Goal: Book appointment/travel/reservation

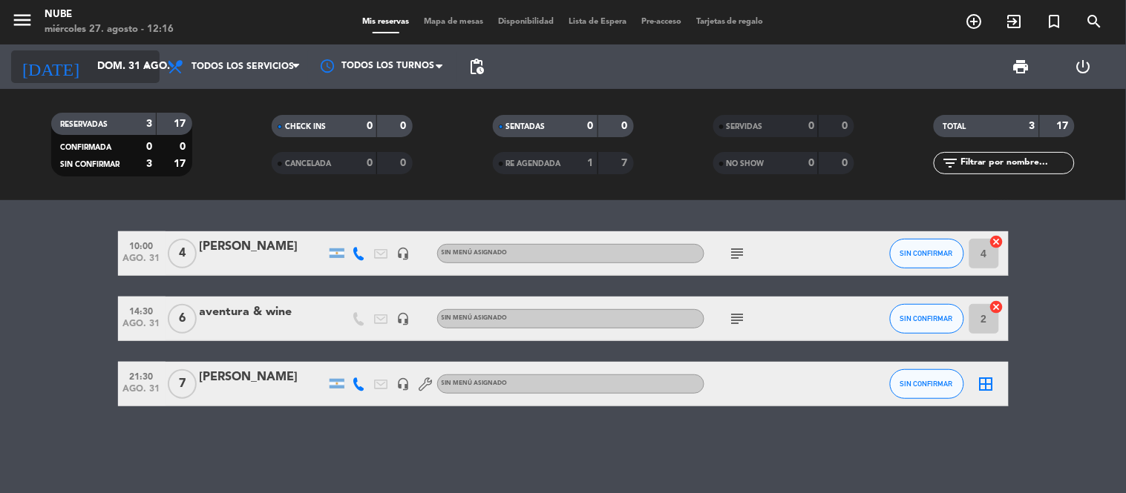
click at [149, 64] on icon "arrow_drop_down" at bounding box center [147, 67] width 18 height 18
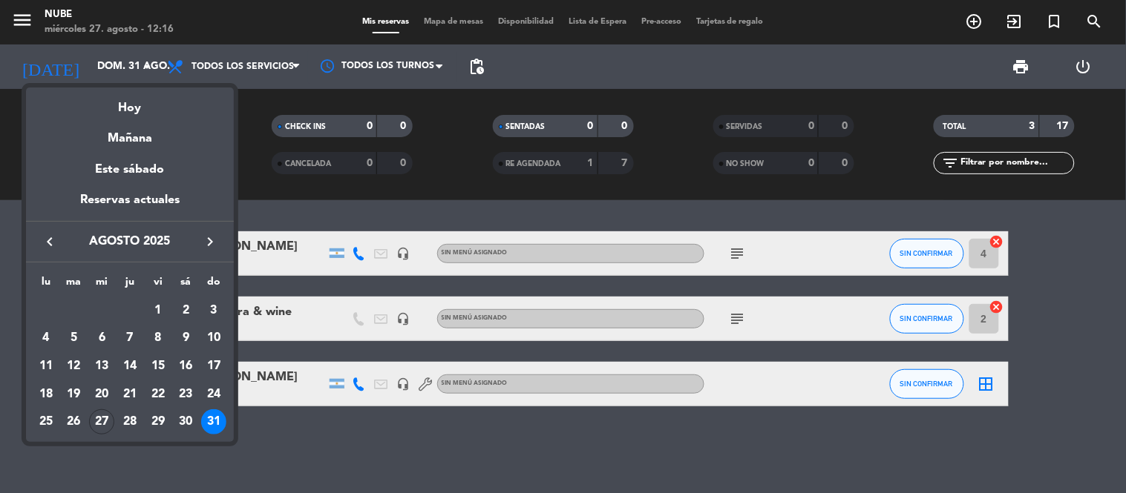
click at [211, 229] on div "keyboard_arrow_left agosto 2025 keyboard_arrow_right" at bounding box center [130, 242] width 208 height 42
click at [211, 238] on icon "keyboard_arrow_right" at bounding box center [210, 242] width 18 height 18
click at [159, 337] on div "5" at bounding box center [157, 338] width 25 height 25
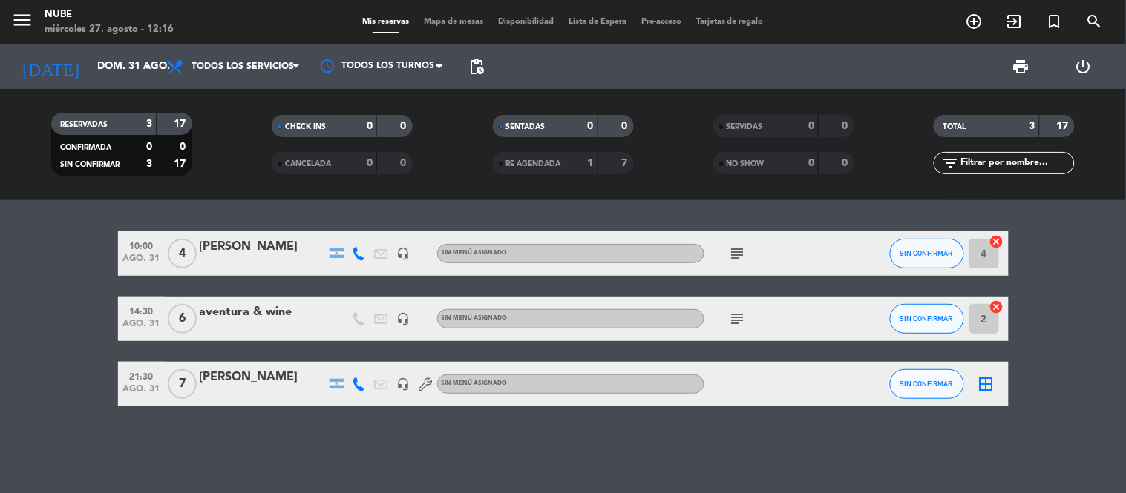
type input "[DATE]"
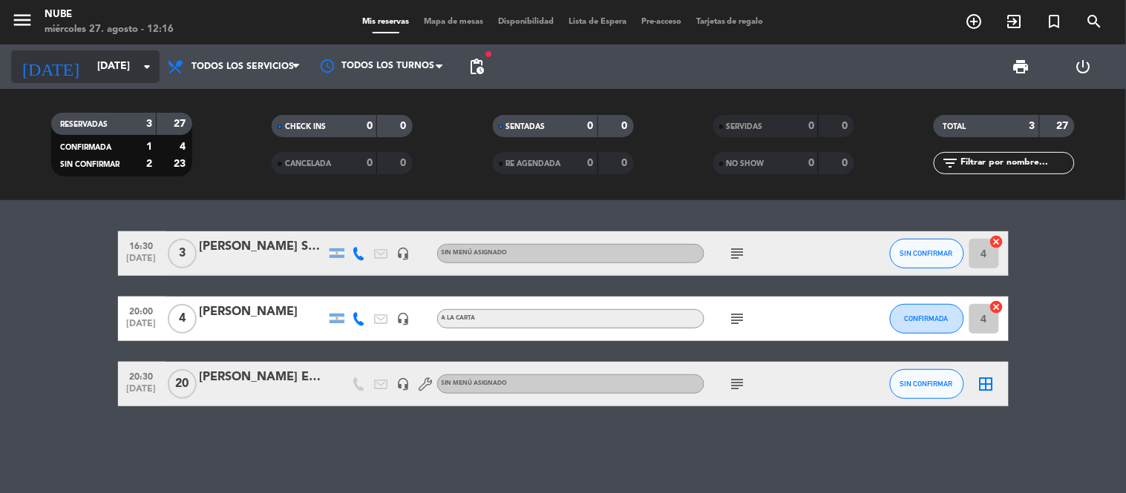
click at [146, 70] on icon "arrow_drop_down" at bounding box center [147, 67] width 18 height 18
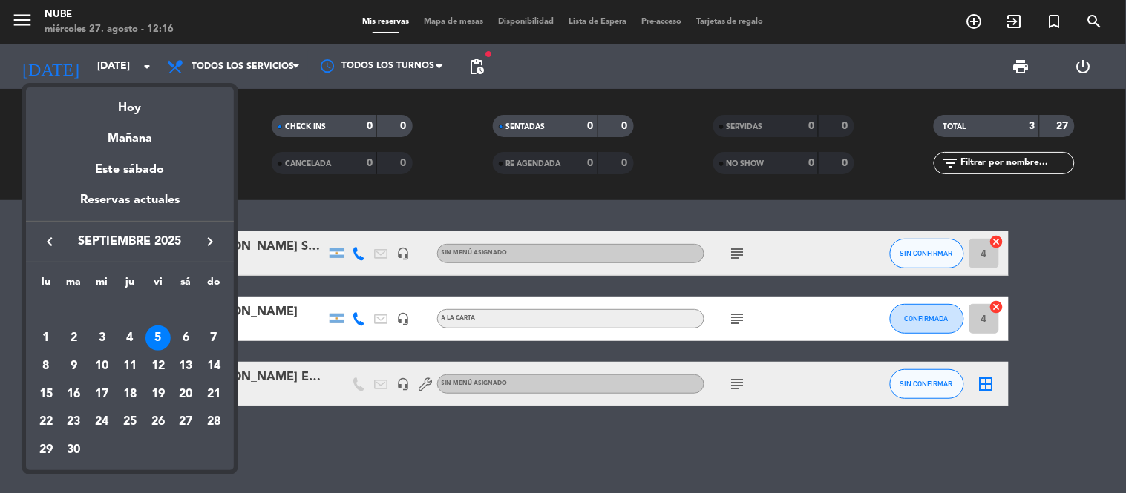
click at [49, 247] on icon "keyboard_arrow_left" at bounding box center [50, 242] width 18 height 18
click at [204, 245] on icon "keyboard_arrow_right" at bounding box center [210, 242] width 18 height 18
click at [153, 338] on div "5" at bounding box center [157, 338] width 25 height 25
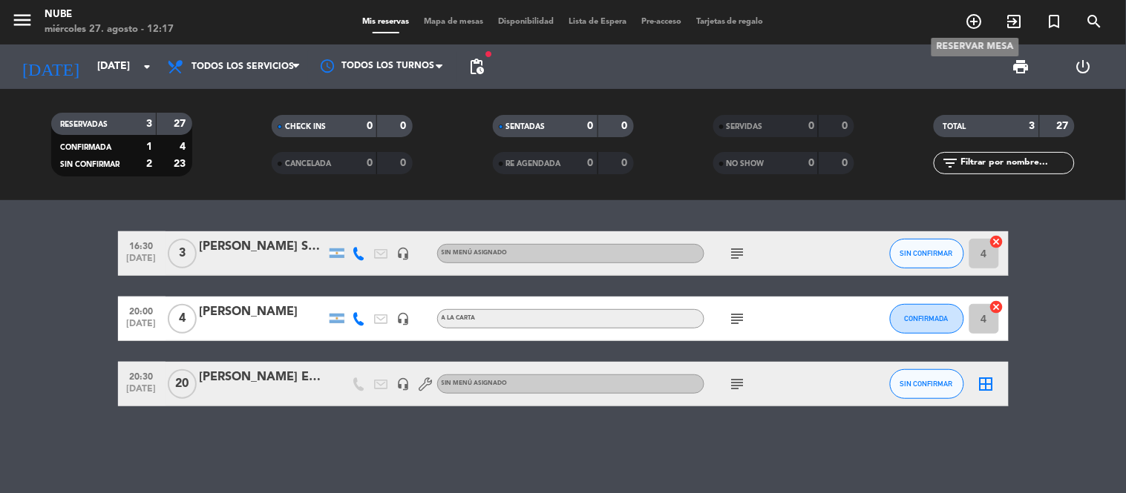
click at [982, 20] on icon "add_circle_outline" at bounding box center [974, 22] width 18 height 18
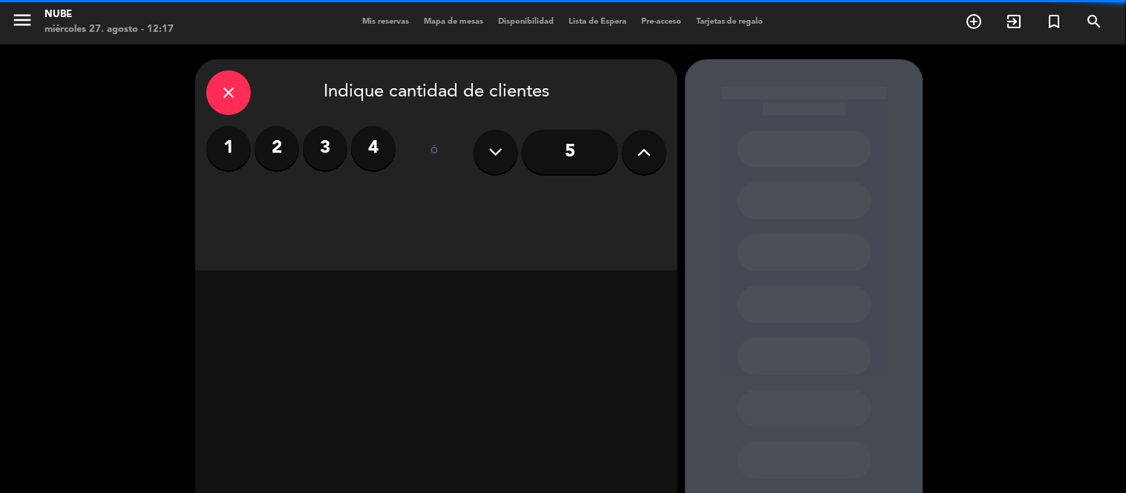
click at [323, 151] on label "3" at bounding box center [325, 148] width 45 height 45
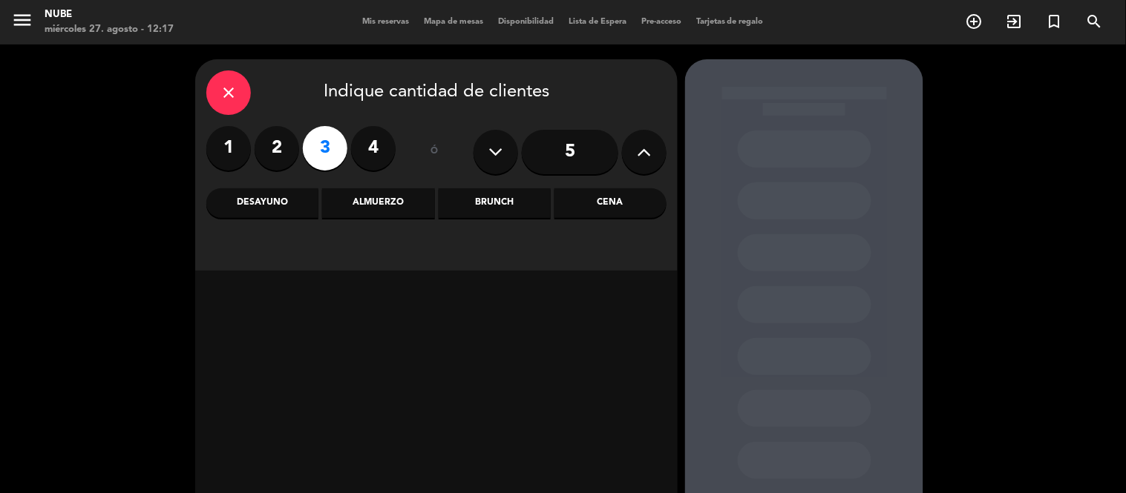
click at [377, 195] on div "Almuerzo" at bounding box center [378, 203] width 112 height 30
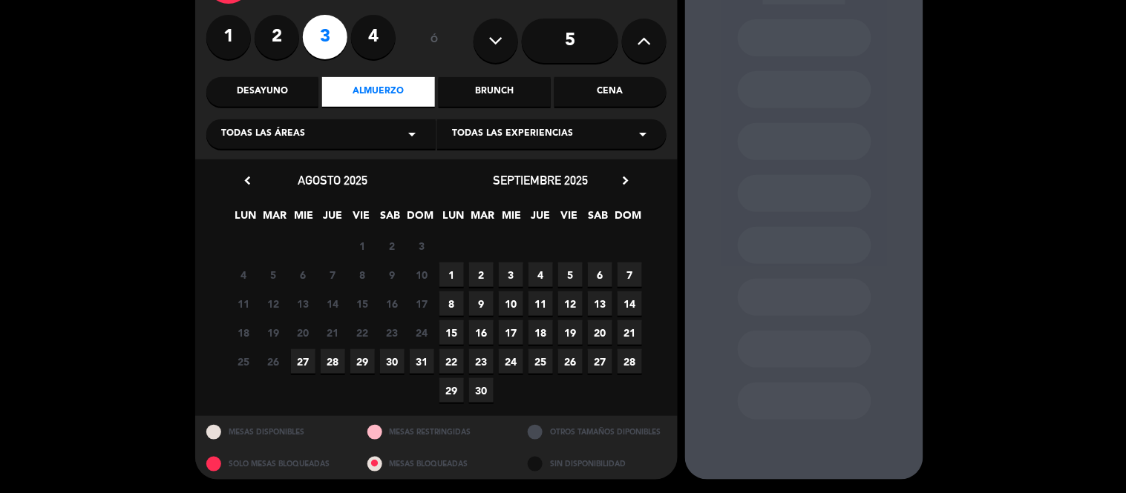
scroll to position [112, 0]
click at [568, 275] on span "5" at bounding box center [570, 274] width 24 height 24
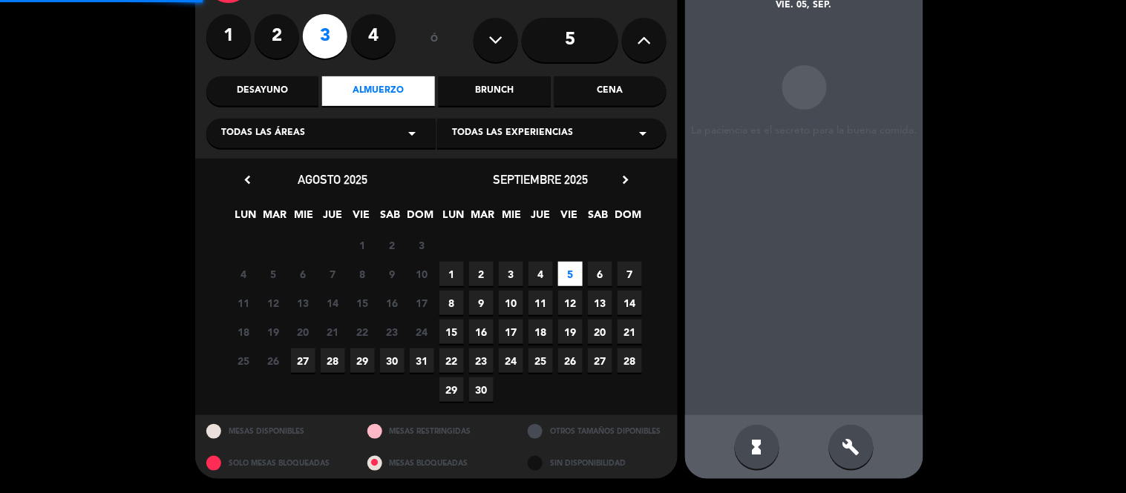
scroll to position [59, 0]
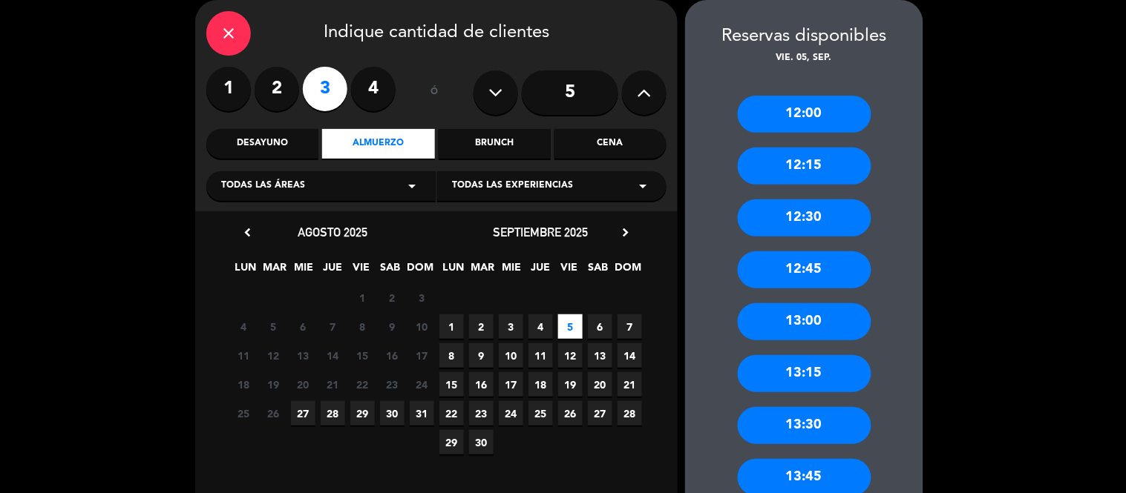
click at [485, 141] on div "Brunch" at bounding box center [494, 144] width 112 height 30
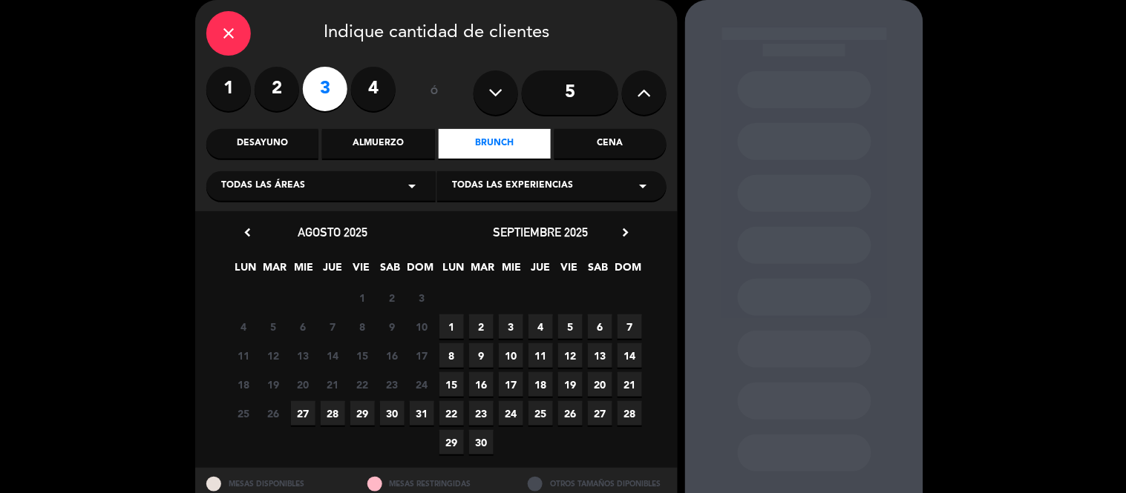
click at [573, 329] on span "5" at bounding box center [570, 327] width 24 height 24
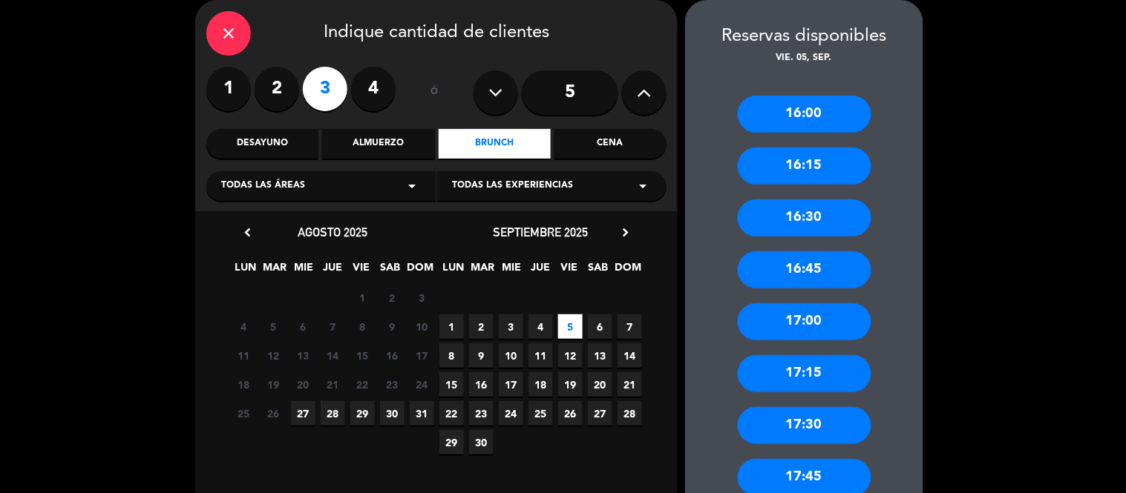
click at [819, 219] on div "16:30" at bounding box center [805, 218] width 134 height 37
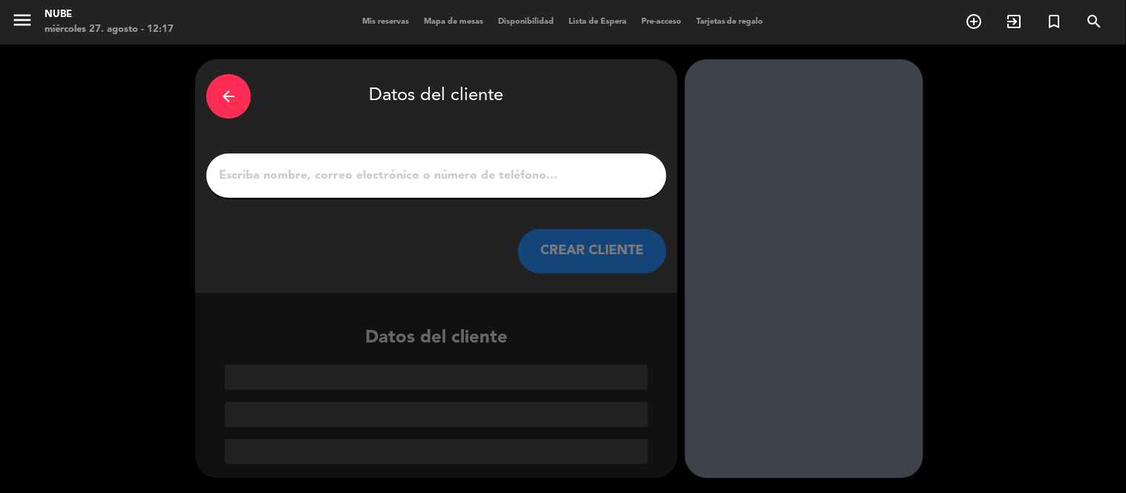
click at [436, 177] on input "1" at bounding box center [436, 175] width 438 height 21
paste input "[PERSON_NAME]"
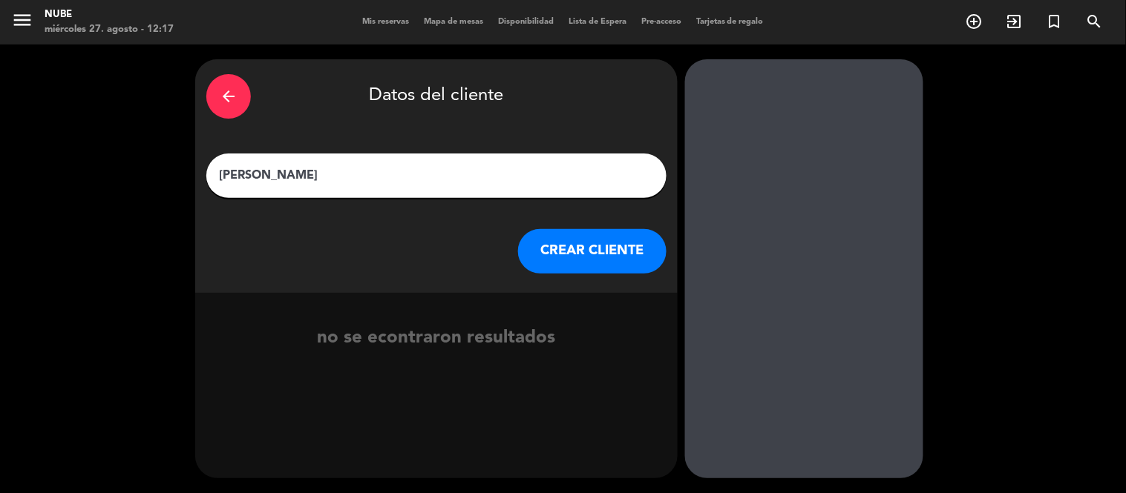
type input "[PERSON_NAME]"
click at [569, 246] on button "CREAR CLIENTE" at bounding box center [592, 251] width 148 height 45
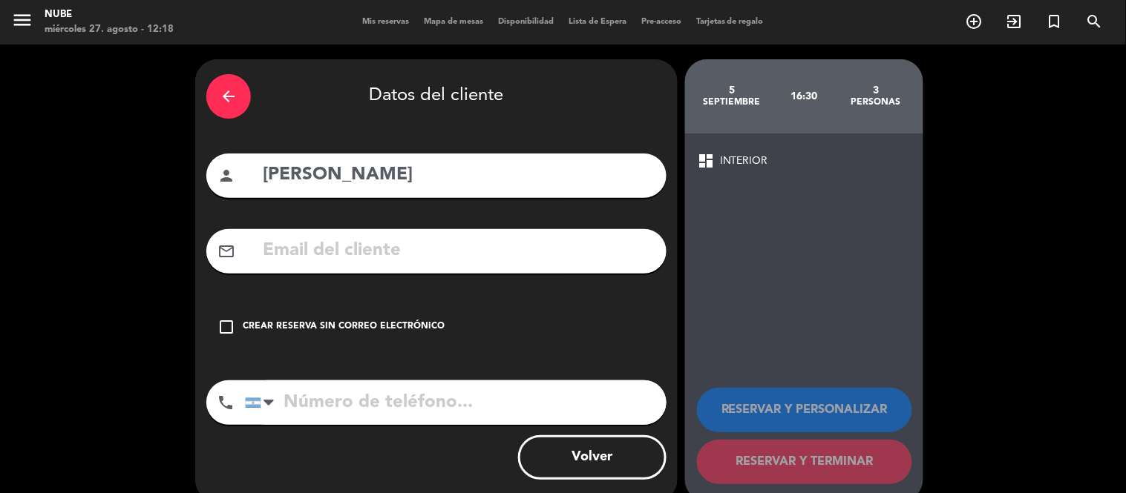
click at [225, 328] on icon "check_box_outline_blank" at bounding box center [226, 327] width 18 height 18
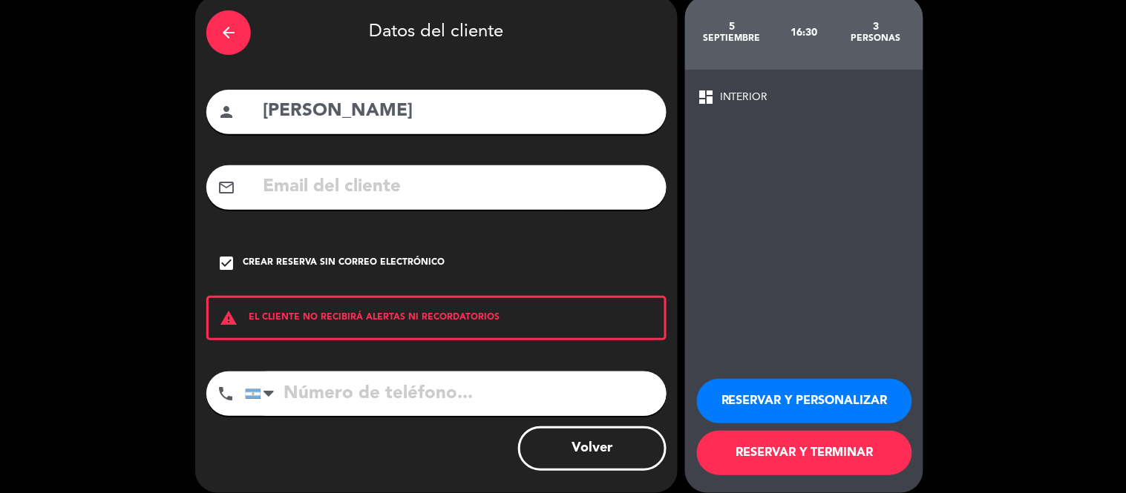
scroll to position [78, 0]
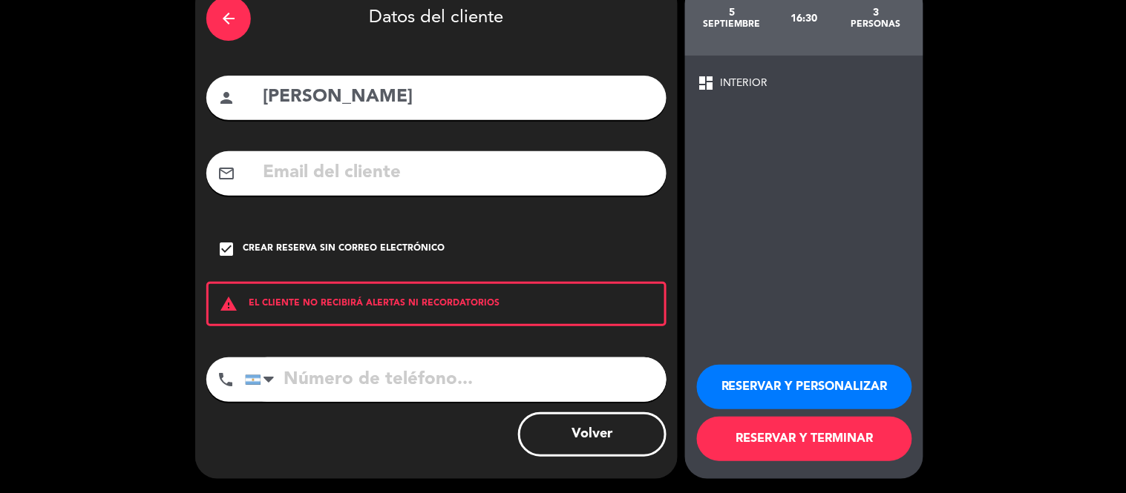
click at [795, 379] on button "RESERVAR Y PERSONALIZAR" at bounding box center [804, 387] width 215 height 45
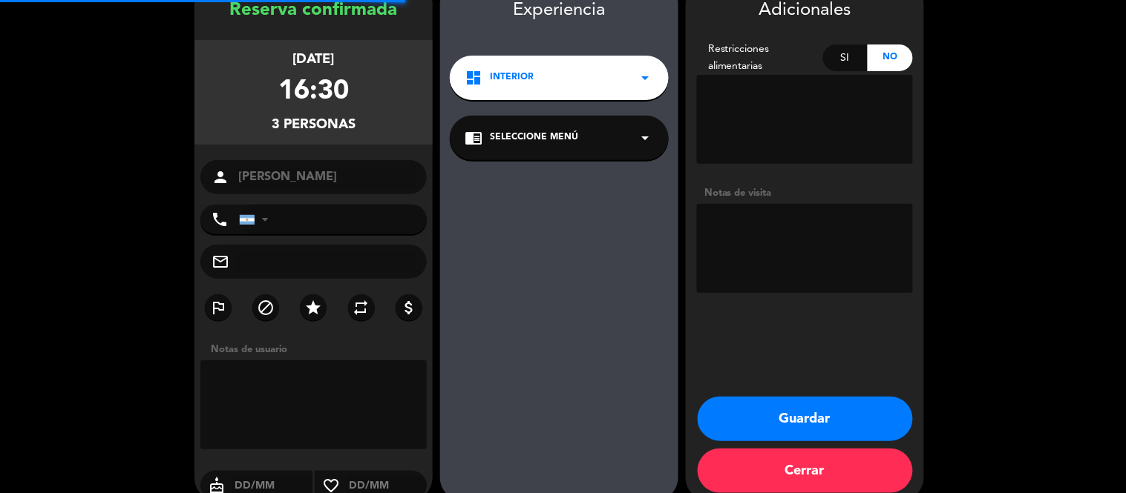
scroll to position [59, 0]
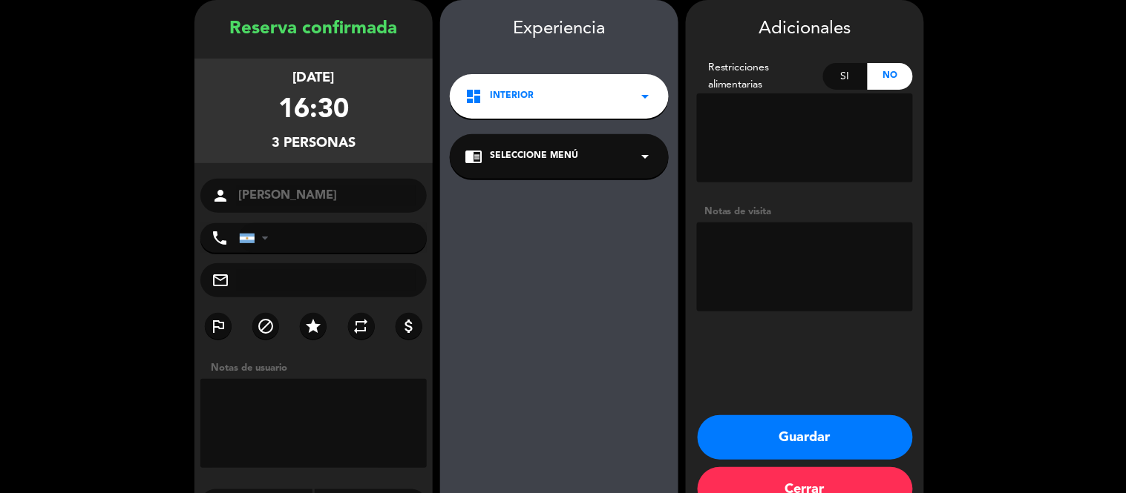
click at [792, 168] on textarea at bounding box center [805, 137] width 216 height 89
click at [809, 126] on textarea at bounding box center [805, 137] width 216 height 89
click at [769, 279] on textarea at bounding box center [805, 267] width 216 height 89
type textarea "t"
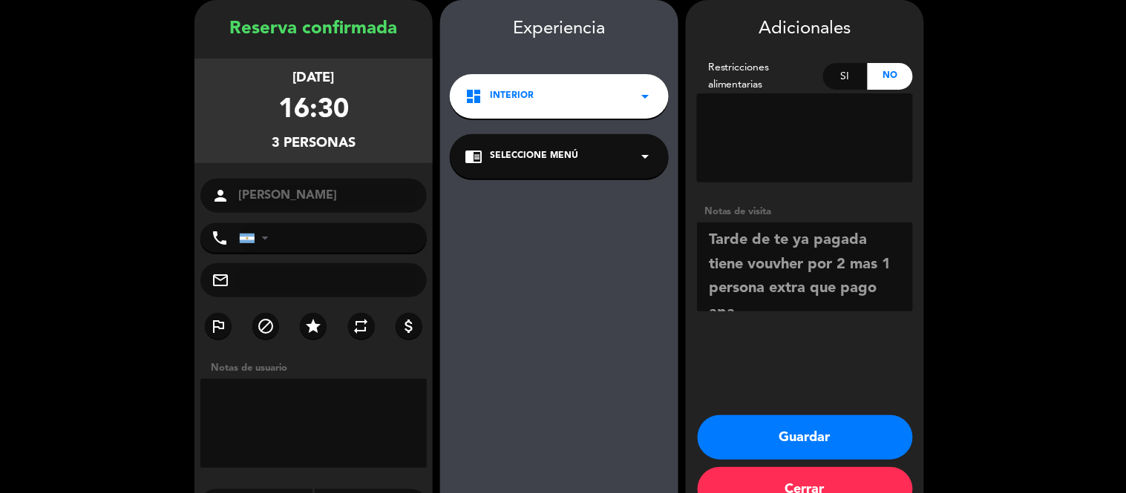
scroll to position [10, 0]
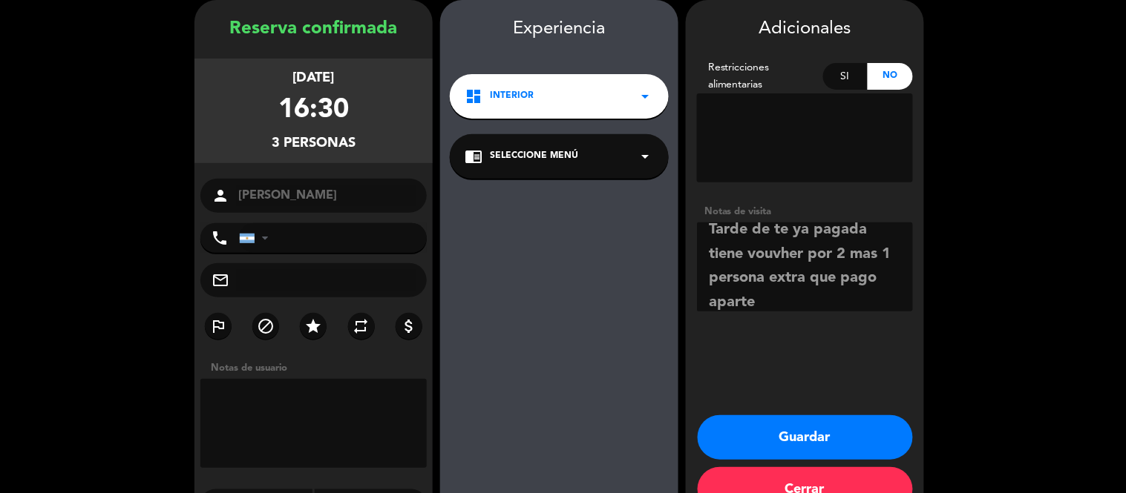
type textarea "Tarde de te ya pagada tiene vouvher por 2 mas 1 persona extra que pago aparte"
click at [280, 235] on input "tel" at bounding box center [333, 238] width 188 height 30
paste input "[PHONE_NUMBER]"
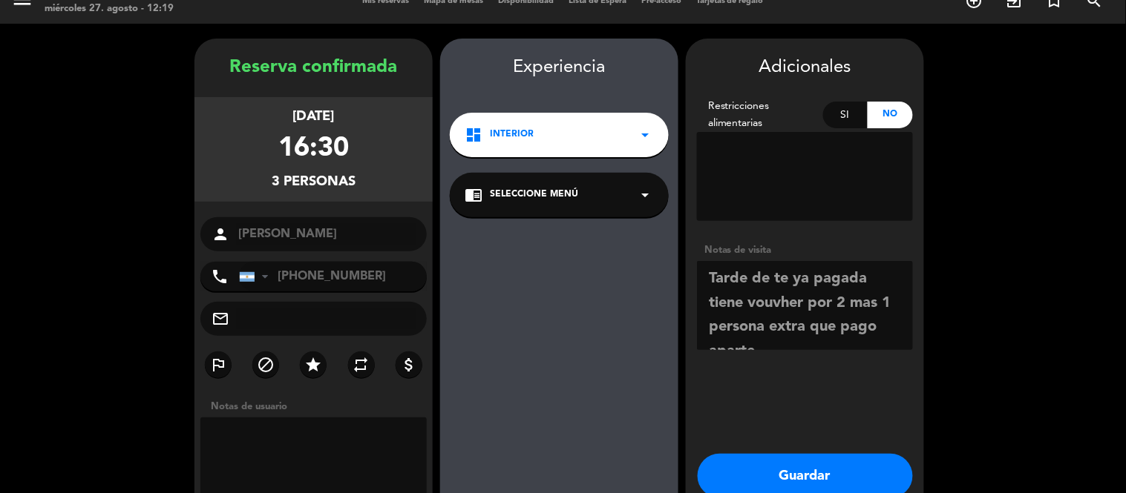
scroll to position [0, 0]
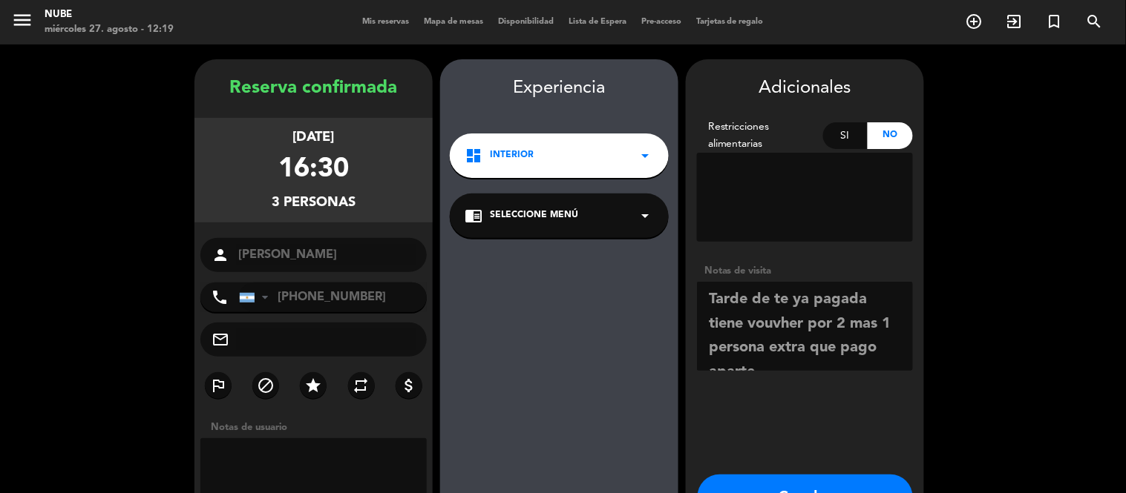
type input "[PHONE_NUMBER]"
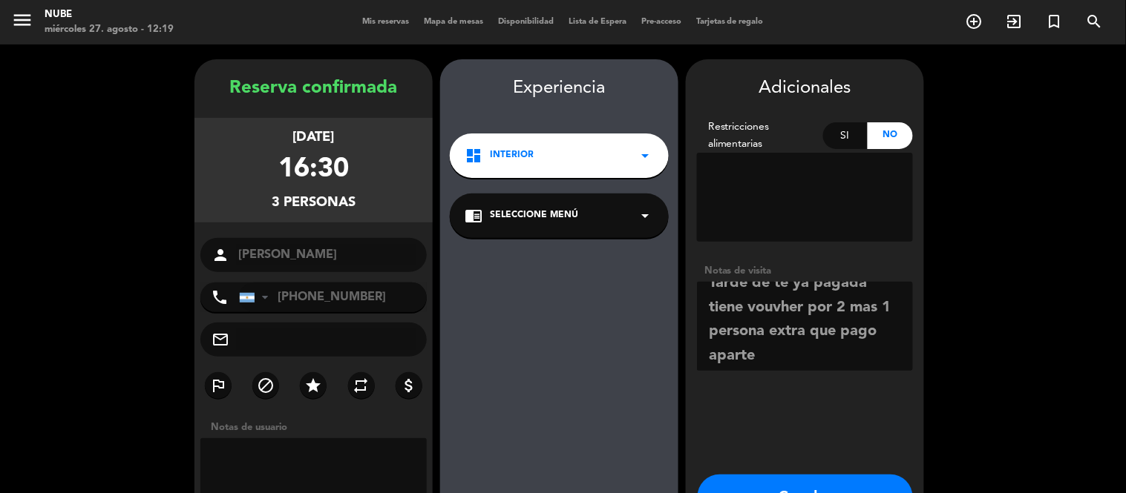
scroll to position [19, 0]
click at [777, 350] on textarea at bounding box center [805, 326] width 216 height 89
paste textarea "rst 306"
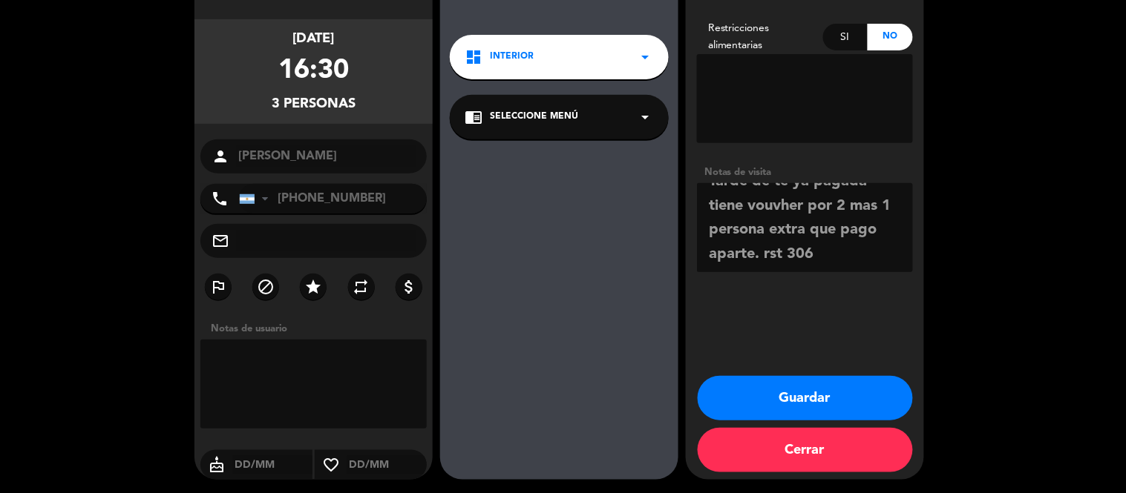
scroll to position [99, 0]
type textarea "Tarde de te ya pagada tiene vouvher por 2 mas 1 persona extra que pago aparte. …"
click at [812, 391] on button "Guardar" at bounding box center [804, 397] width 215 height 45
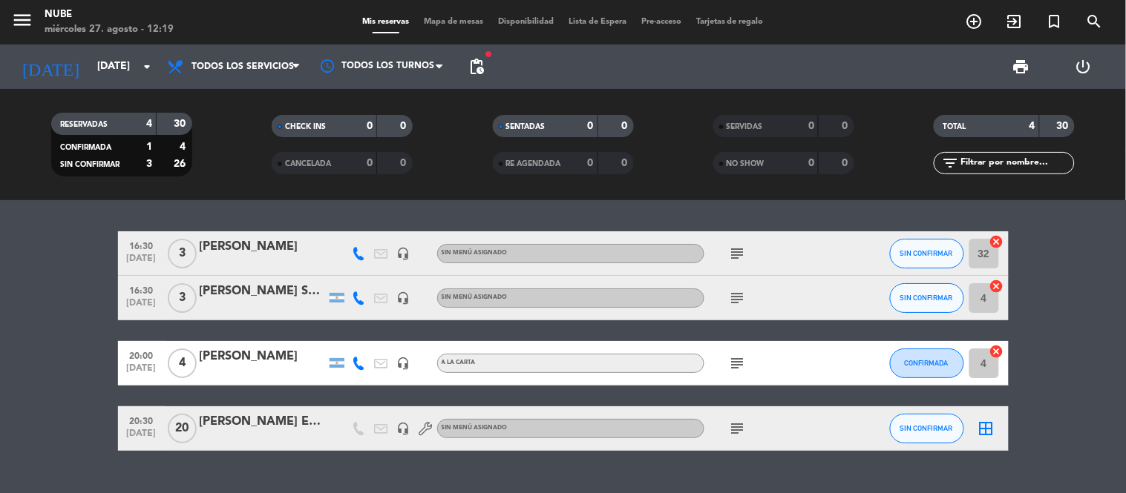
click at [732, 298] on icon "subject" at bounding box center [738, 298] width 18 height 18
click at [832, 295] on div "subject rst 296 +rst 306" at bounding box center [771, 298] width 134 height 44
click at [727, 305] on span "subject" at bounding box center [737, 298] width 22 height 18
click at [744, 297] on icon "subject" at bounding box center [738, 298] width 18 height 18
click at [850, 248] on div at bounding box center [858, 253] width 40 height 44
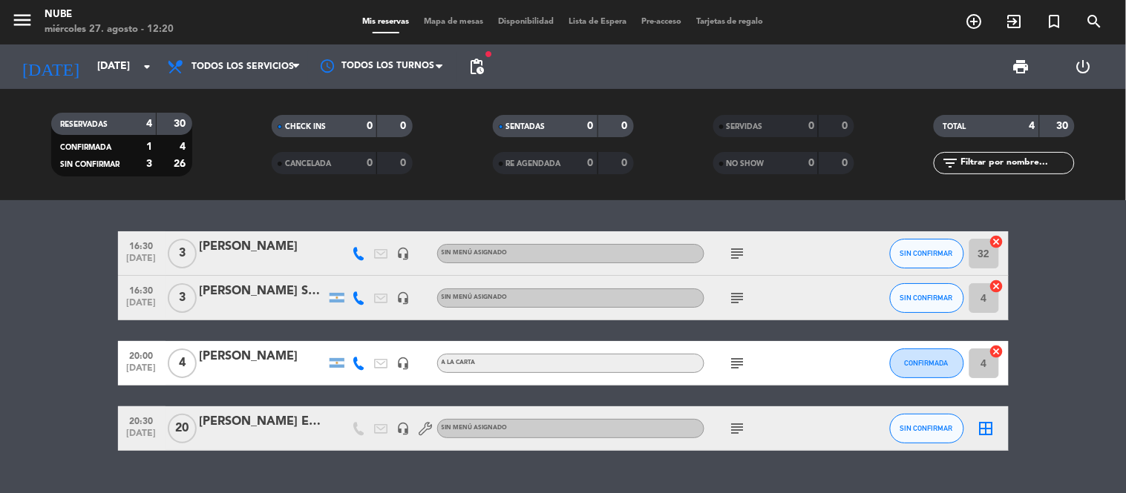
click at [150, 243] on span "16:30" at bounding box center [141, 245] width 37 height 17
click at [232, 249] on div "[PERSON_NAME]" at bounding box center [263, 246] width 126 height 19
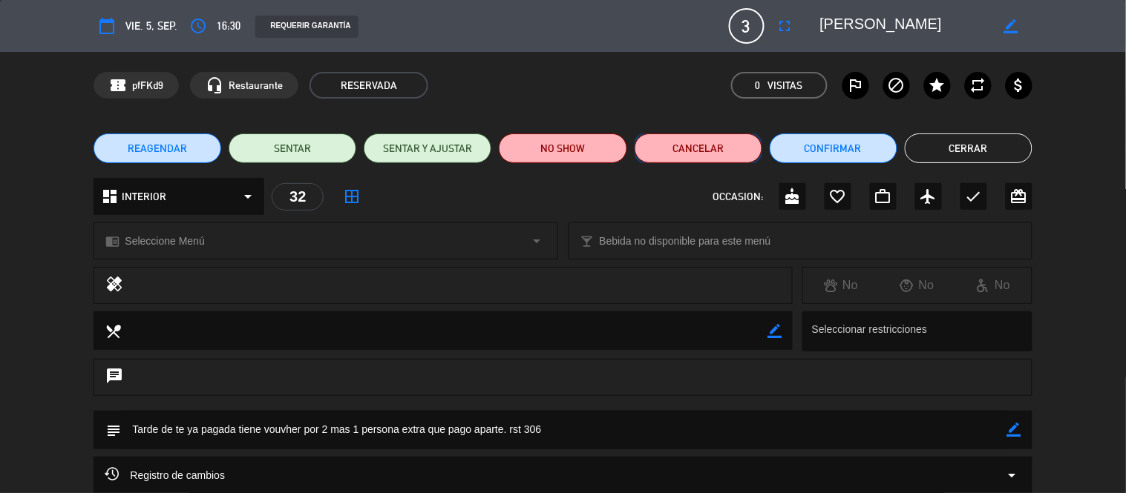
click at [694, 144] on button "Cancelar" at bounding box center [698, 149] width 128 height 30
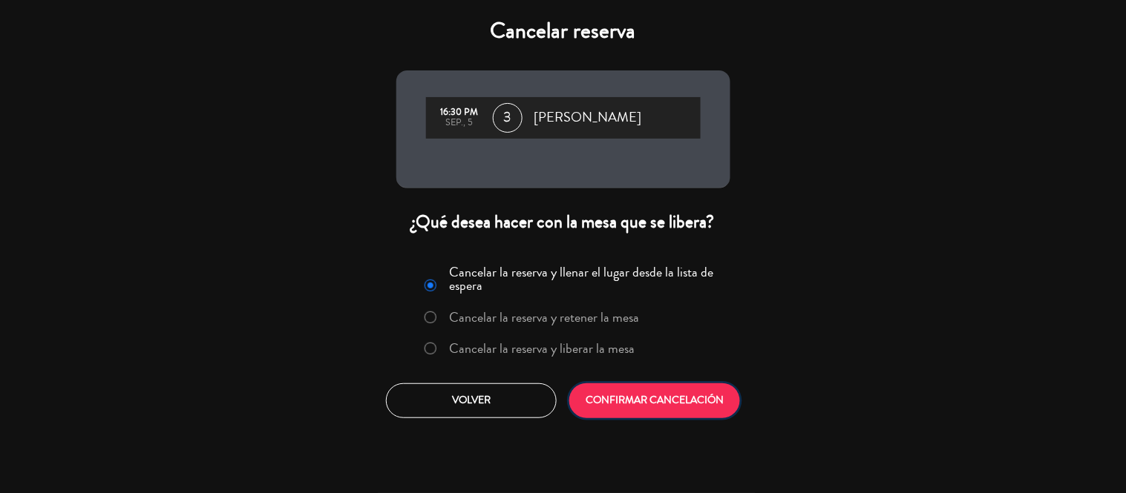
click at [631, 410] on button "CONFIRMAR CANCELACIÓN" at bounding box center [654, 401] width 171 height 35
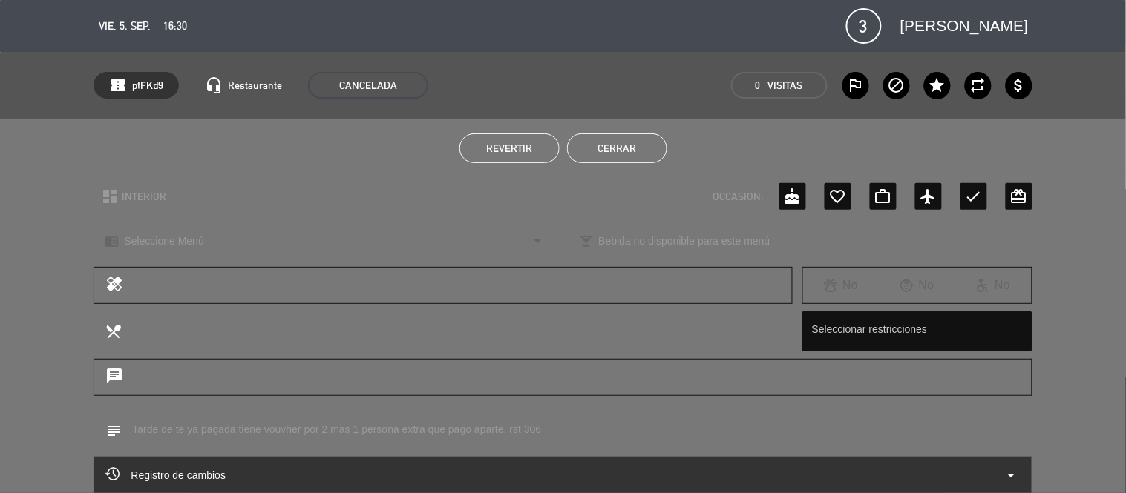
click at [632, 141] on button "Cerrar" at bounding box center [617, 149] width 100 height 30
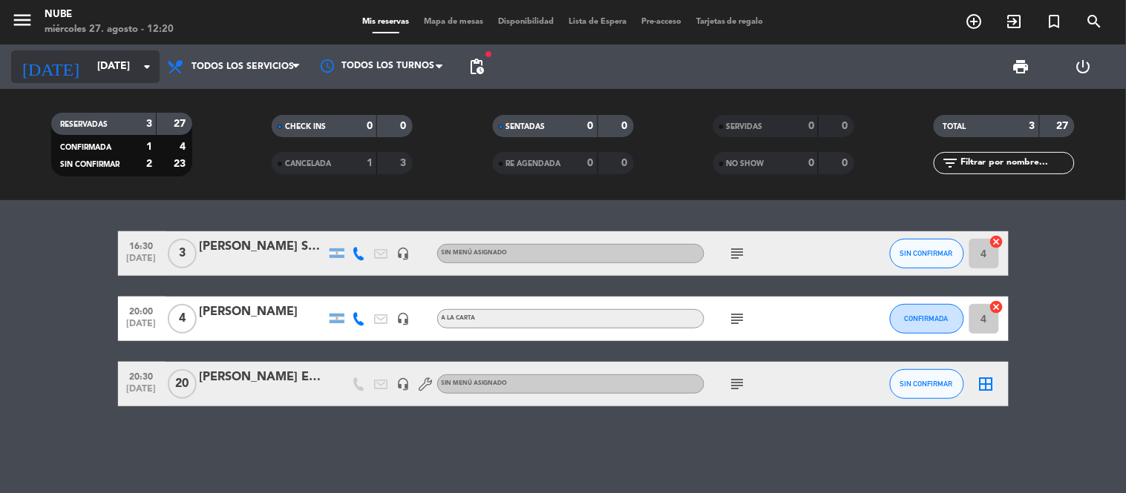
click at [142, 63] on icon "arrow_drop_down" at bounding box center [147, 67] width 18 height 18
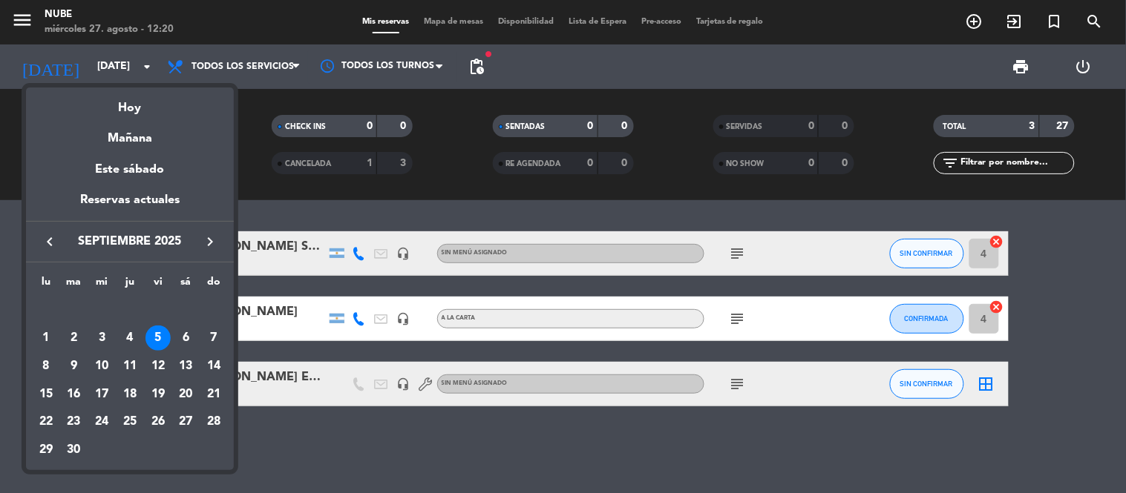
click at [41, 238] on icon "keyboard_arrow_left" at bounding box center [50, 242] width 18 height 18
click at [104, 419] on div "27" at bounding box center [101, 422] width 25 height 25
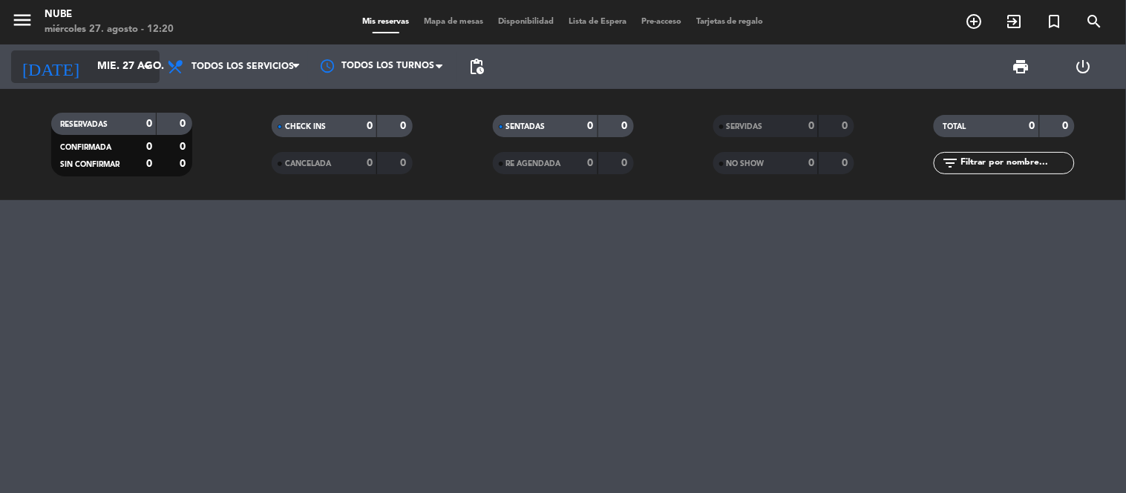
click at [126, 68] on input "mié. 27 ago." at bounding box center [160, 66] width 141 height 27
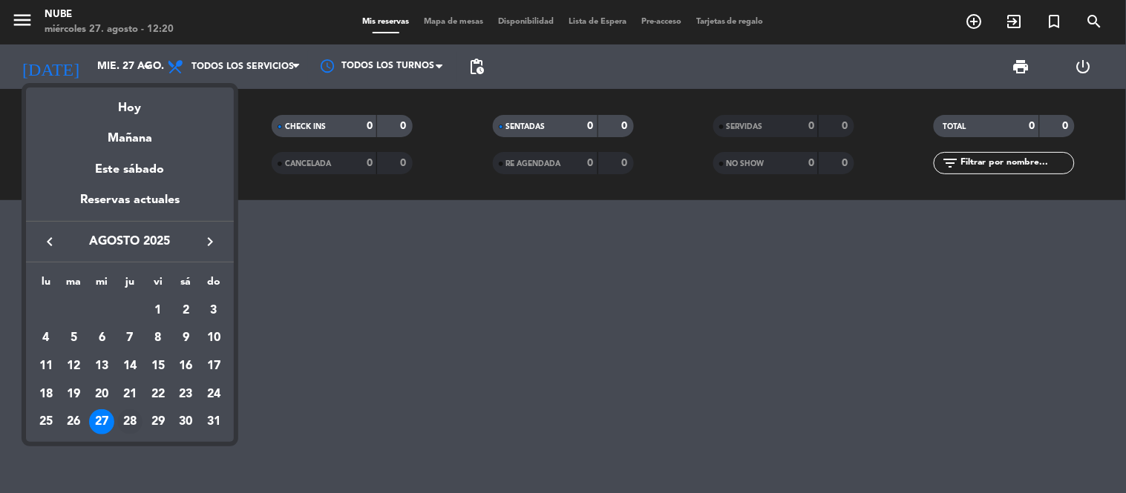
click at [139, 418] on div "28" at bounding box center [129, 422] width 25 height 25
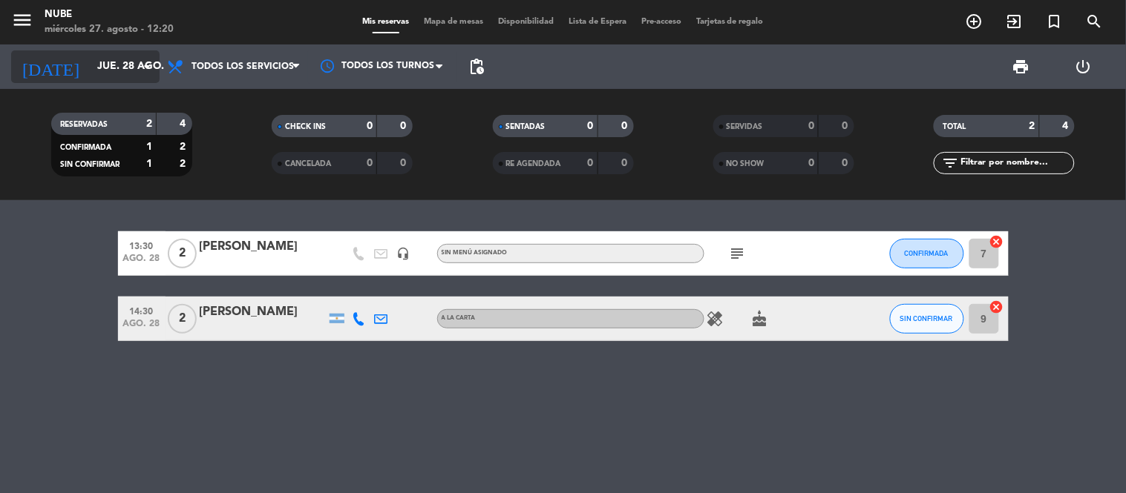
click at [139, 63] on icon "arrow_drop_down" at bounding box center [147, 67] width 18 height 18
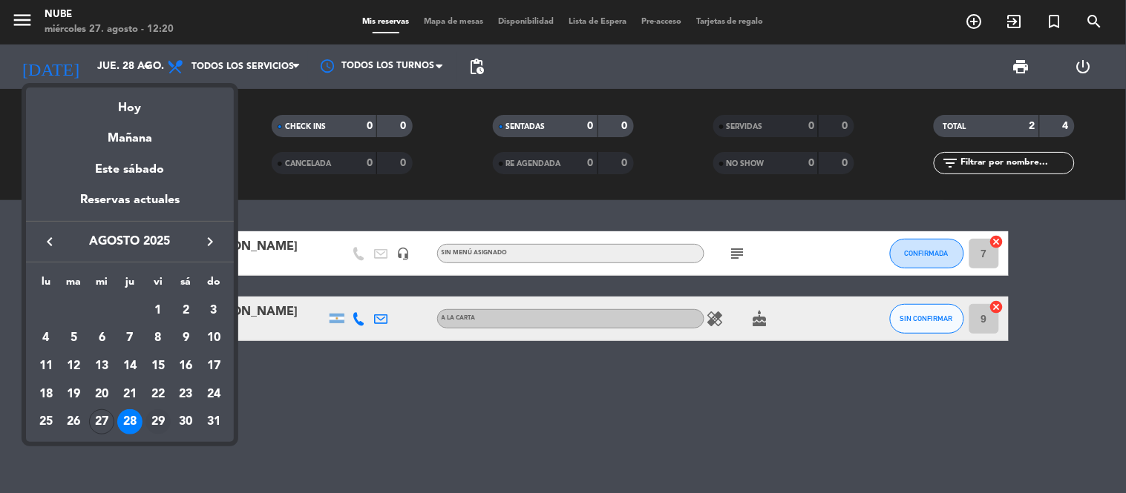
click at [150, 421] on div "29" at bounding box center [157, 422] width 25 height 25
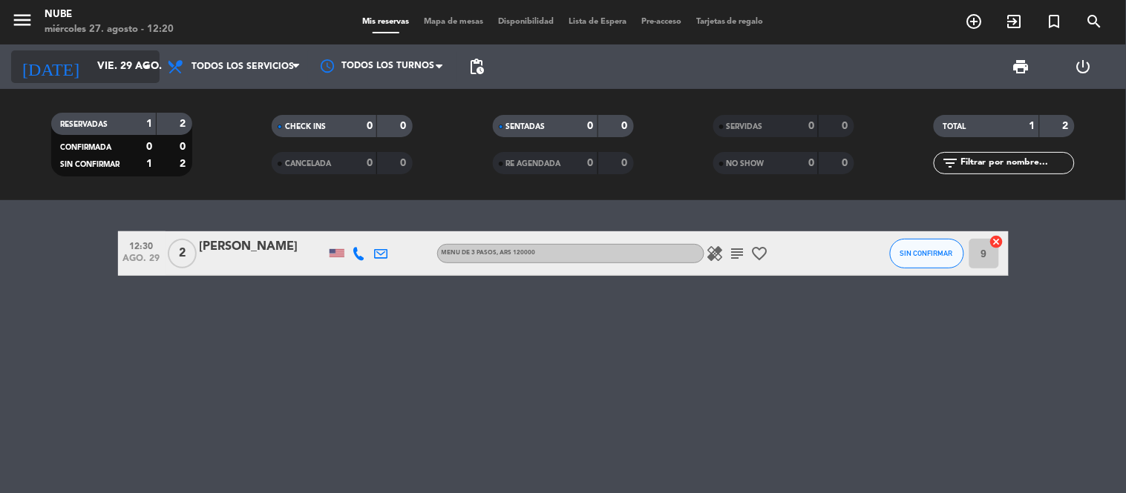
click at [144, 70] on icon "arrow_drop_down" at bounding box center [147, 67] width 18 height 18
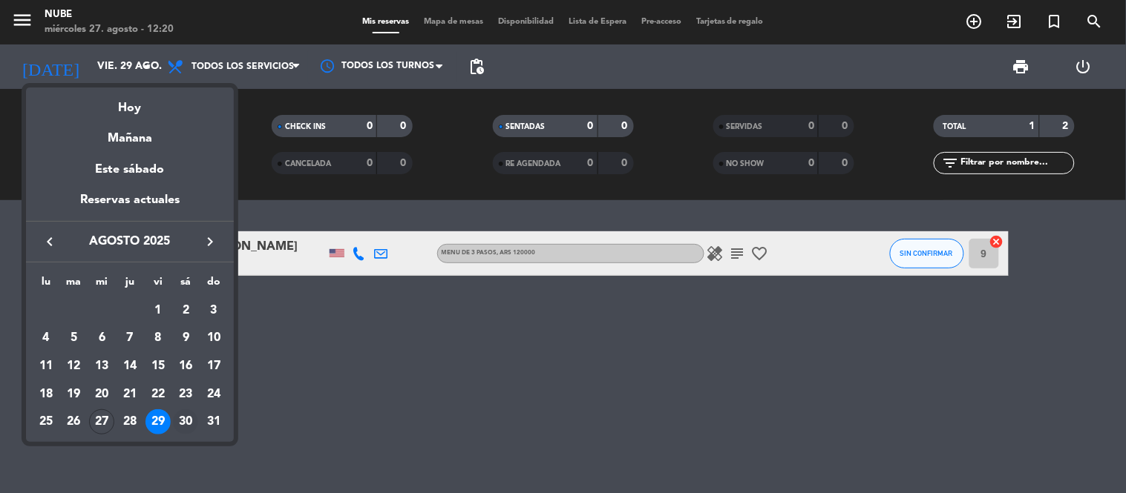
click at [180, 415] on div "30" at bounding box center [185, 422] width 25 height 25
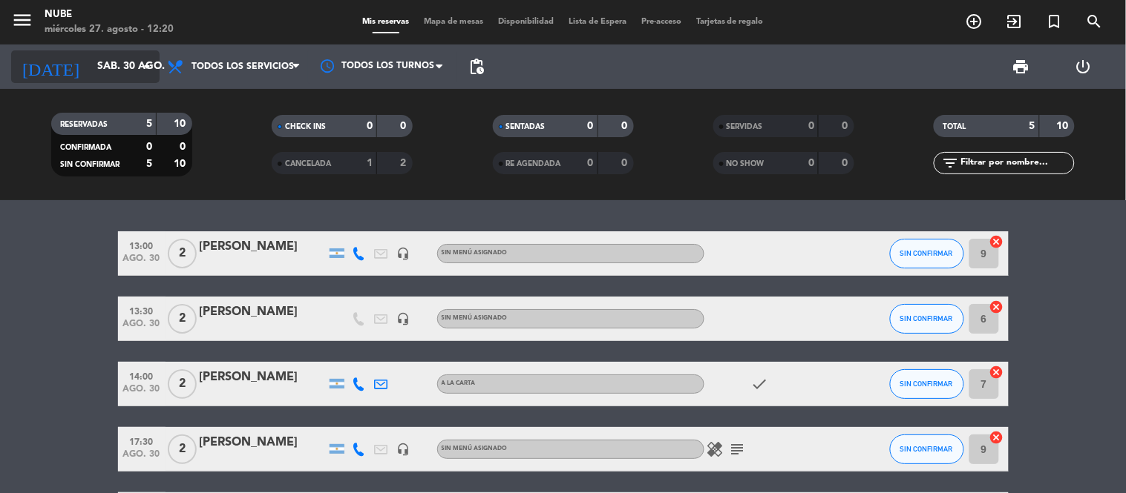
click at [146, 62] on icon "arrow_drop_down" at bounding box center [147, 67] width 18 height 18
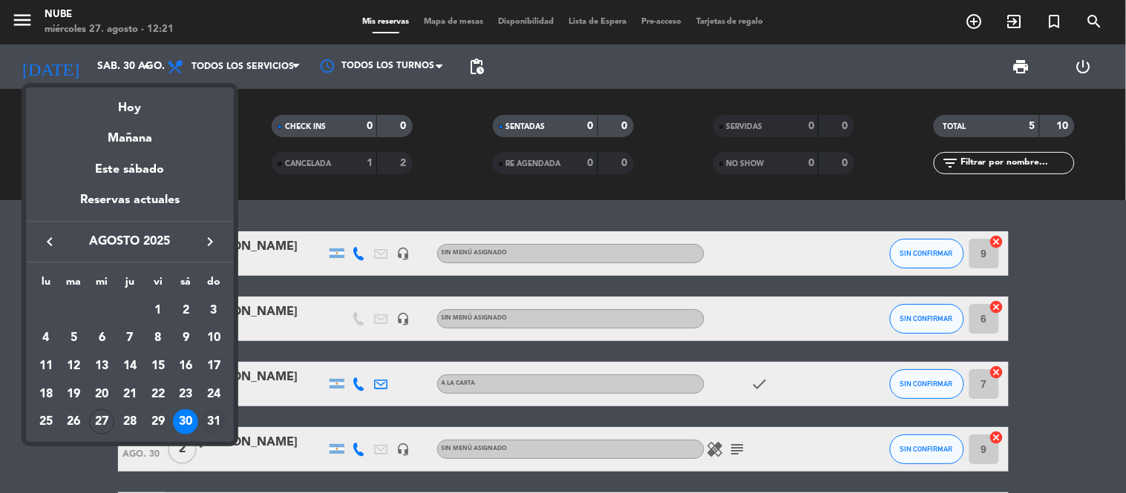
click at [215, 415] on div "31" at bounding box center [213, 422] width 25 height 25
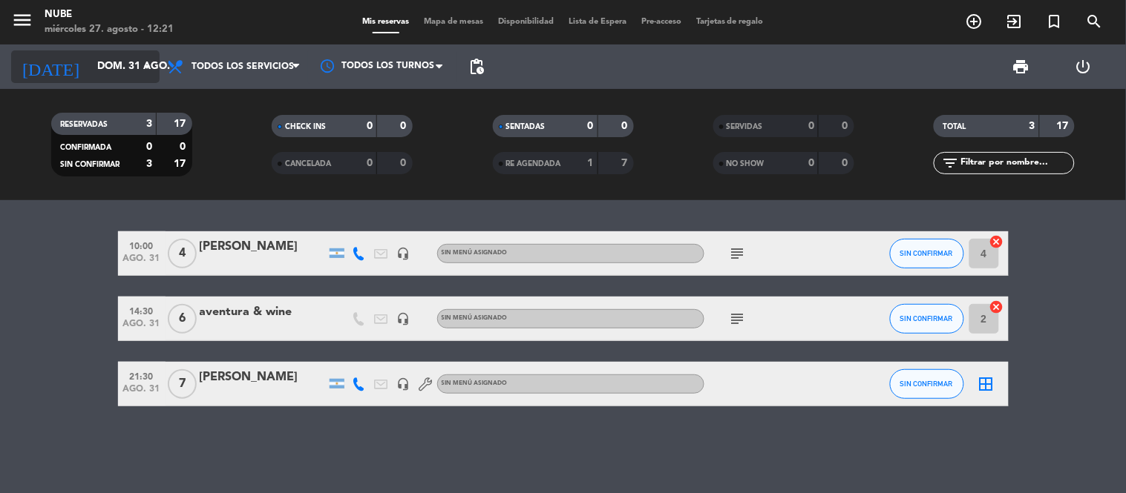
click at [134, 58] on input "dom. 31 ago." at bounding box center [160, 66] width 141 height 27
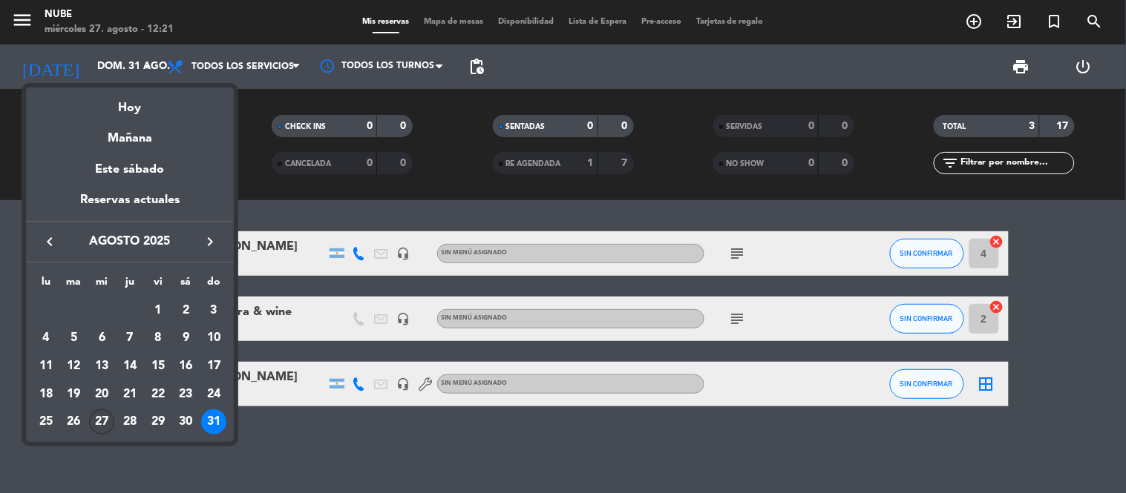
click at [107, 417] on div "27" at bounding box center [101, 422] width 25 height 25
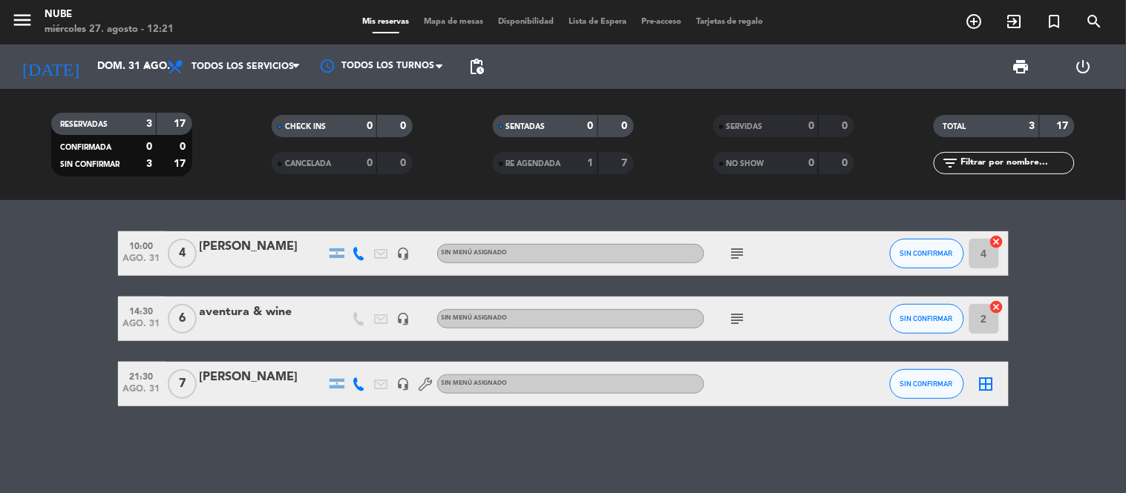
type input "mié. 27 ago."
